Goal: Task Accomplishment & Management: Manage account settings

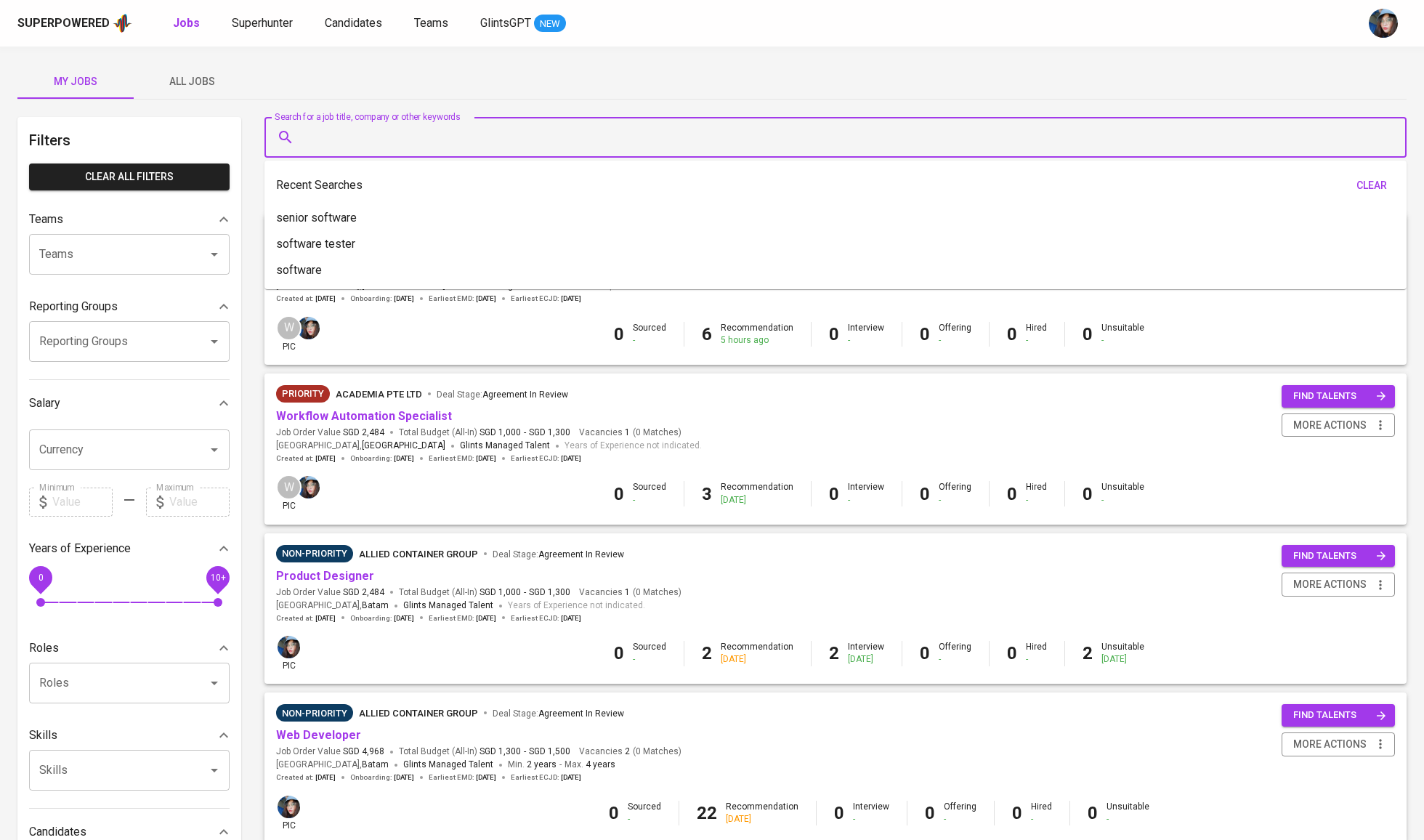
drag, startPoint x: 483, startPoint y: 131, endPoint x: 484, endPoint y: 88, distance: 43.0
click at [484, 131] on input "Search for a job title, company or other keywords" at bounding box center [839, 137] width 1078 height 27
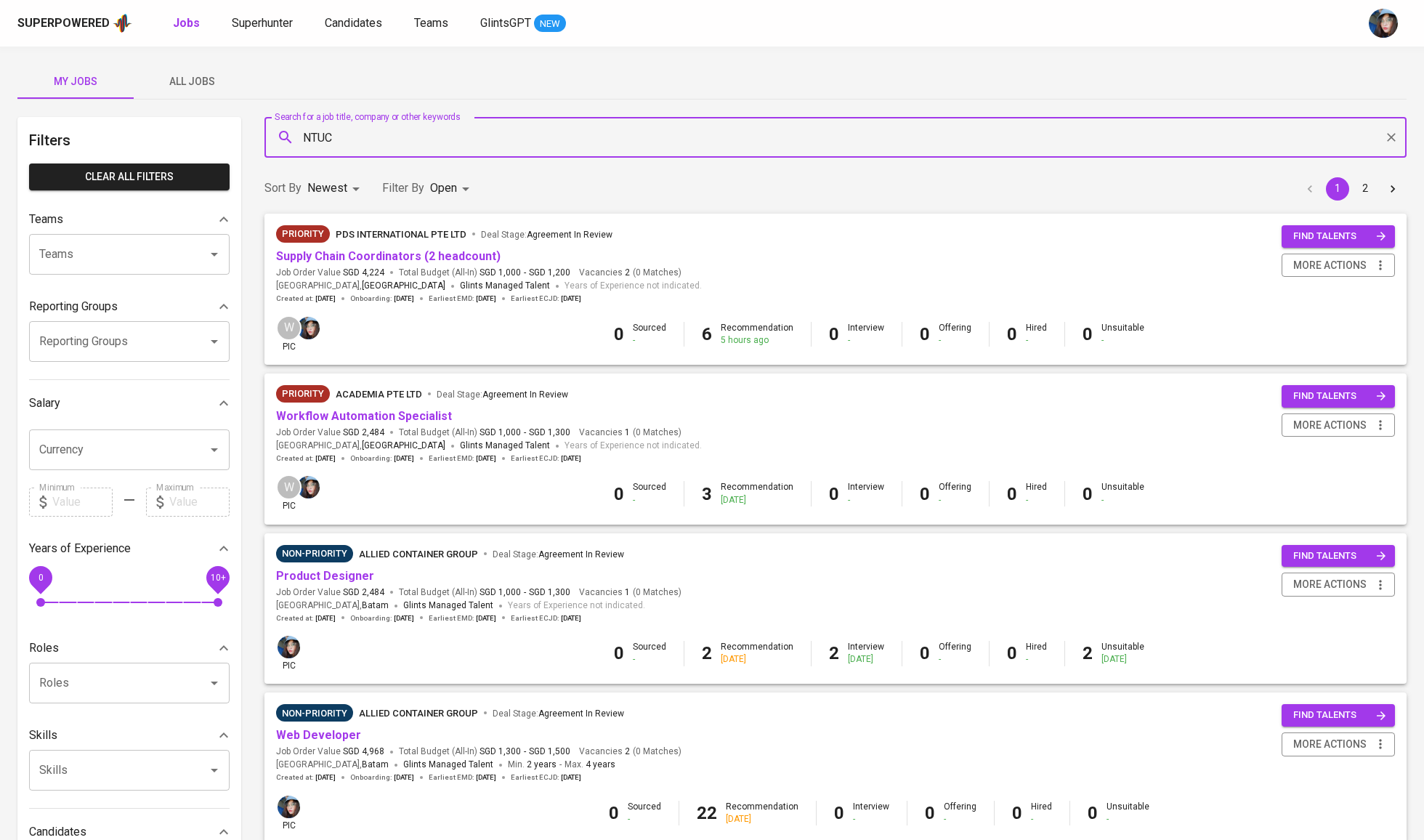
type input "NTUC"
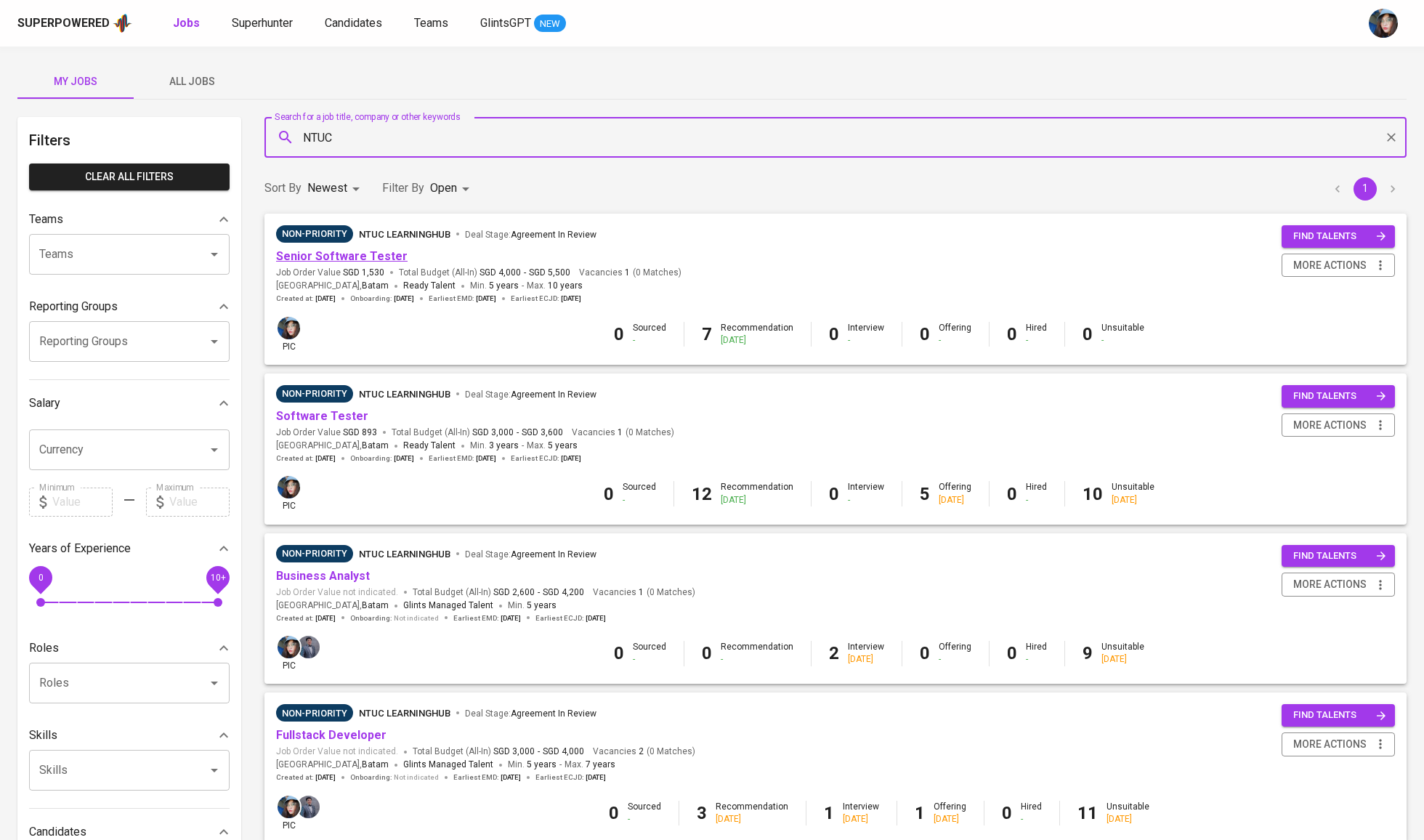
click at [367, 253] on link "Senior Software Tester" at bounding box center [342, 256] width 132 height 14
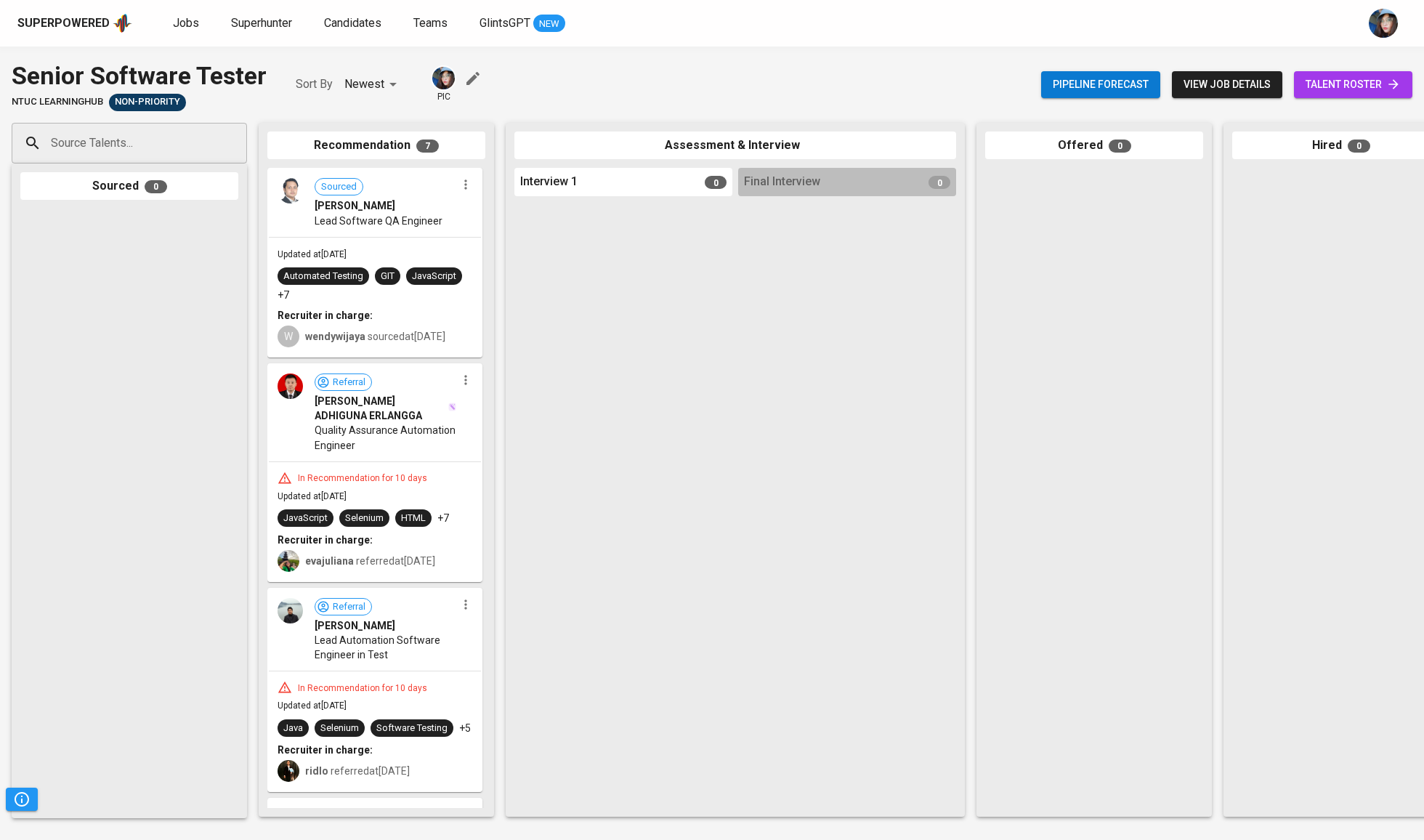
click at [1329, 85] on span "talent roster" at bounding box center [1352, 84] width 95 height 19
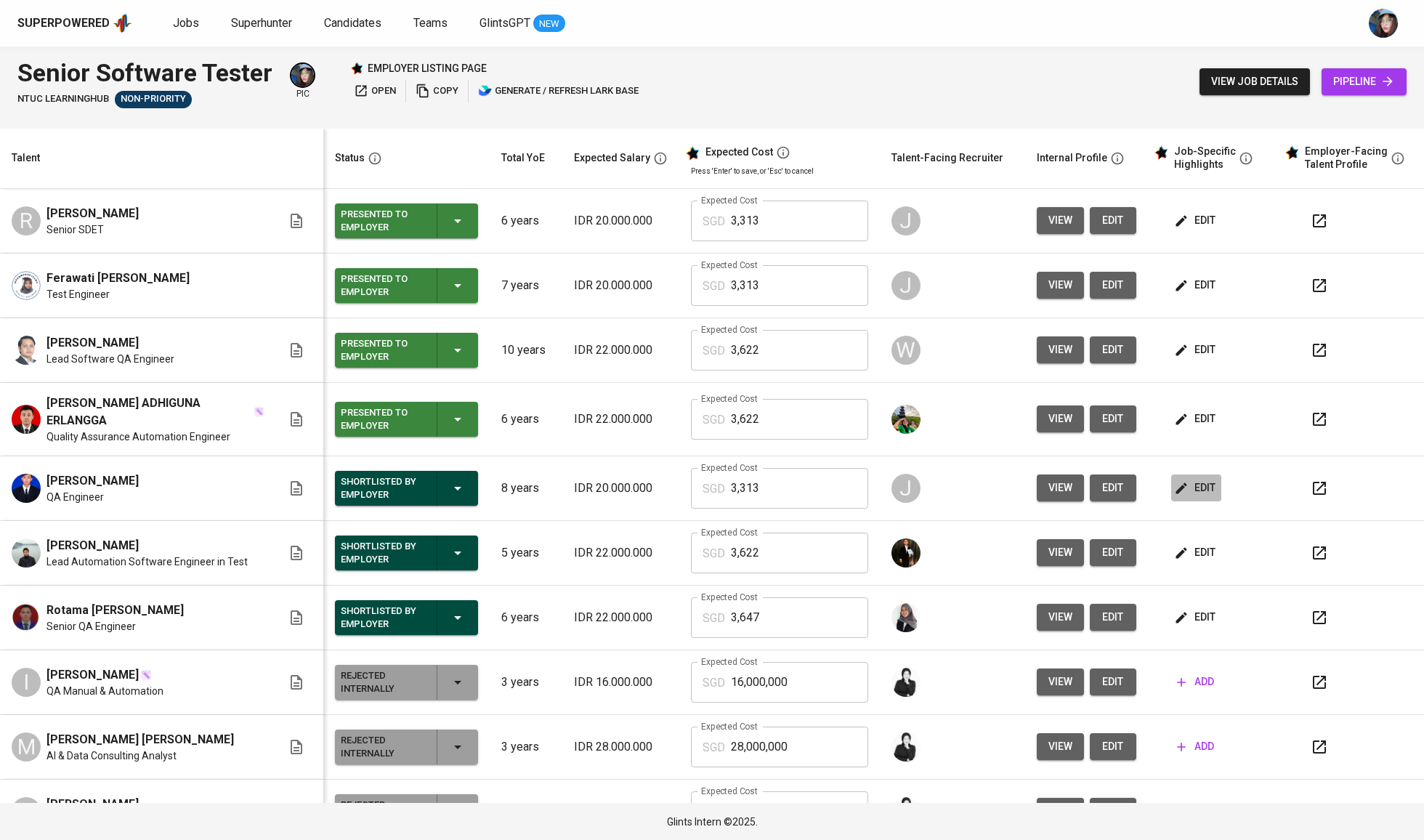
click at [1194, 487] on span "edit" at bounding box center [1195, 488] width 38 height 19
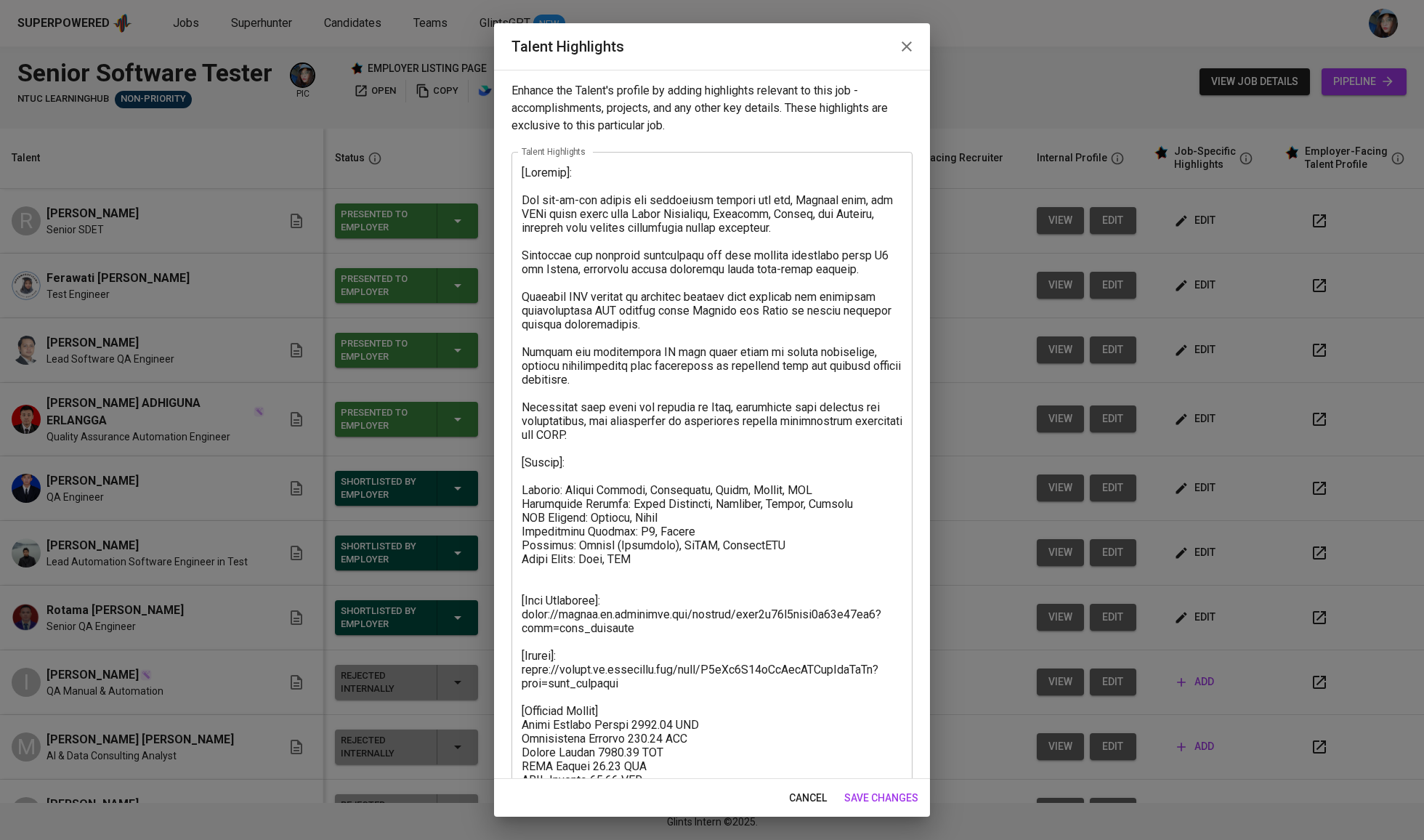
click at [626, 672] on textarea at bounding box center [712, 518] width 381 height 705
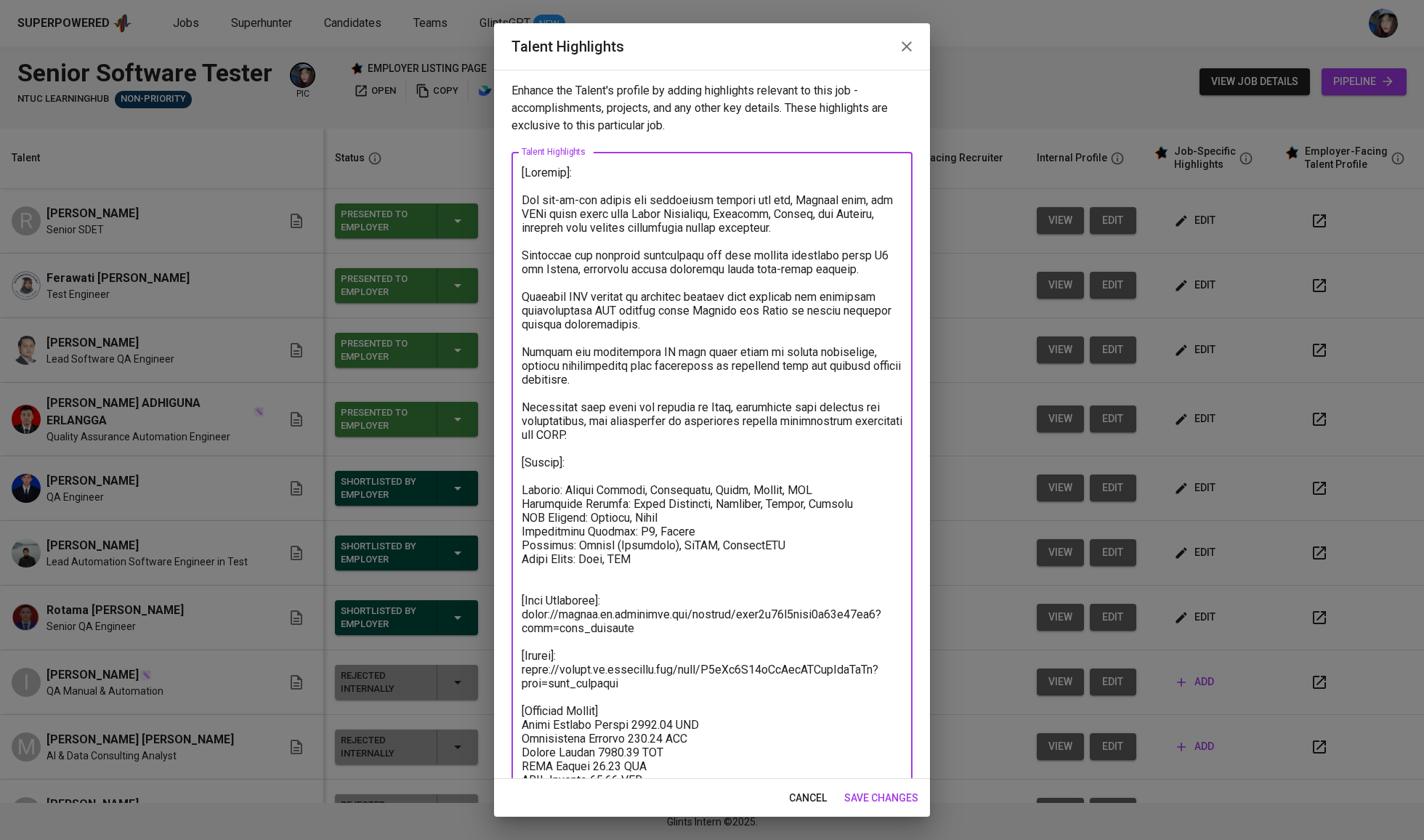
click at [626, 672] on textarea at bounding box center [712, 518] width 381 height 705
